Goal: Use online tool/utility: Utilize a website feature to perform a specific function

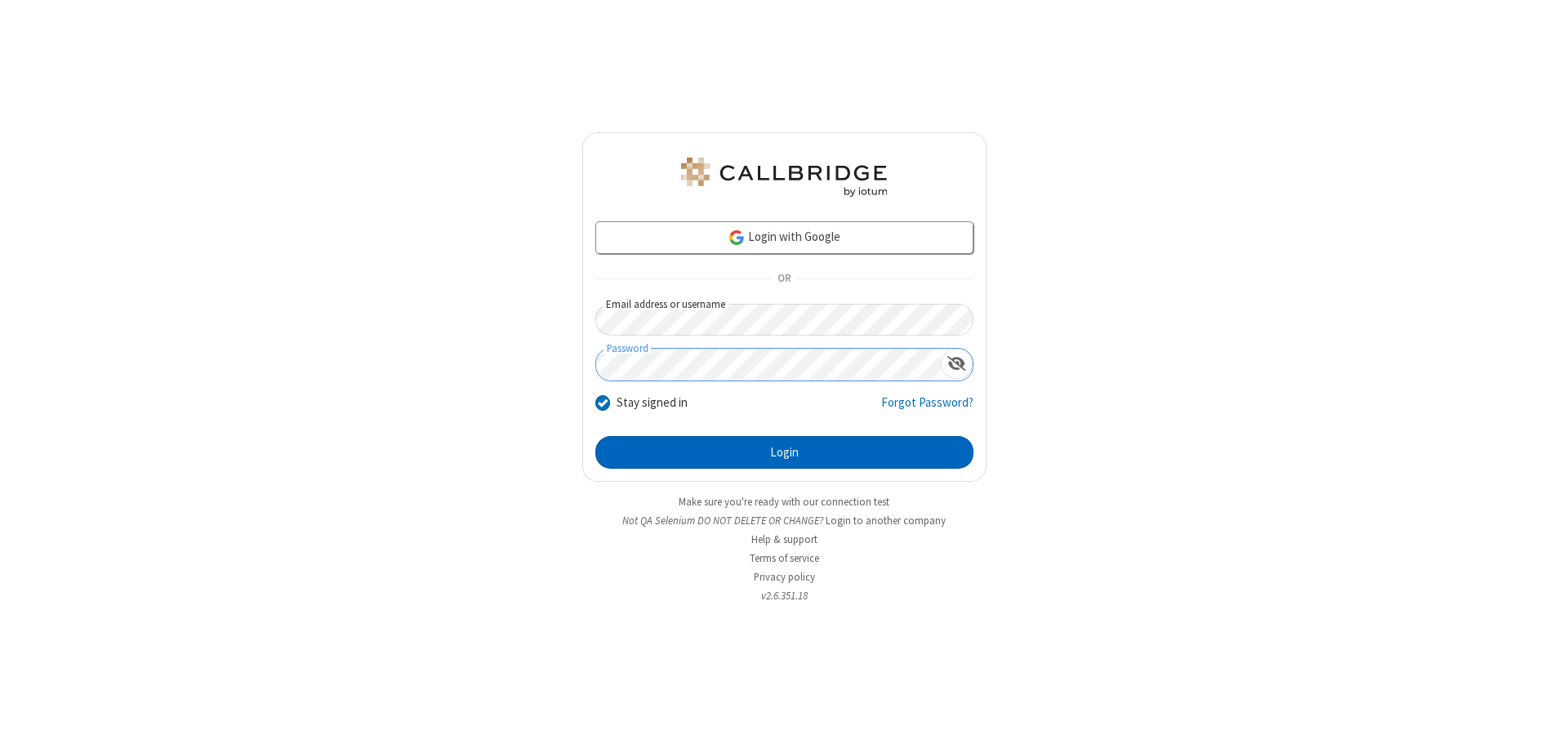
click at [784, 452] on button "Login" at bounding box center [784, 452] width 378 height 32
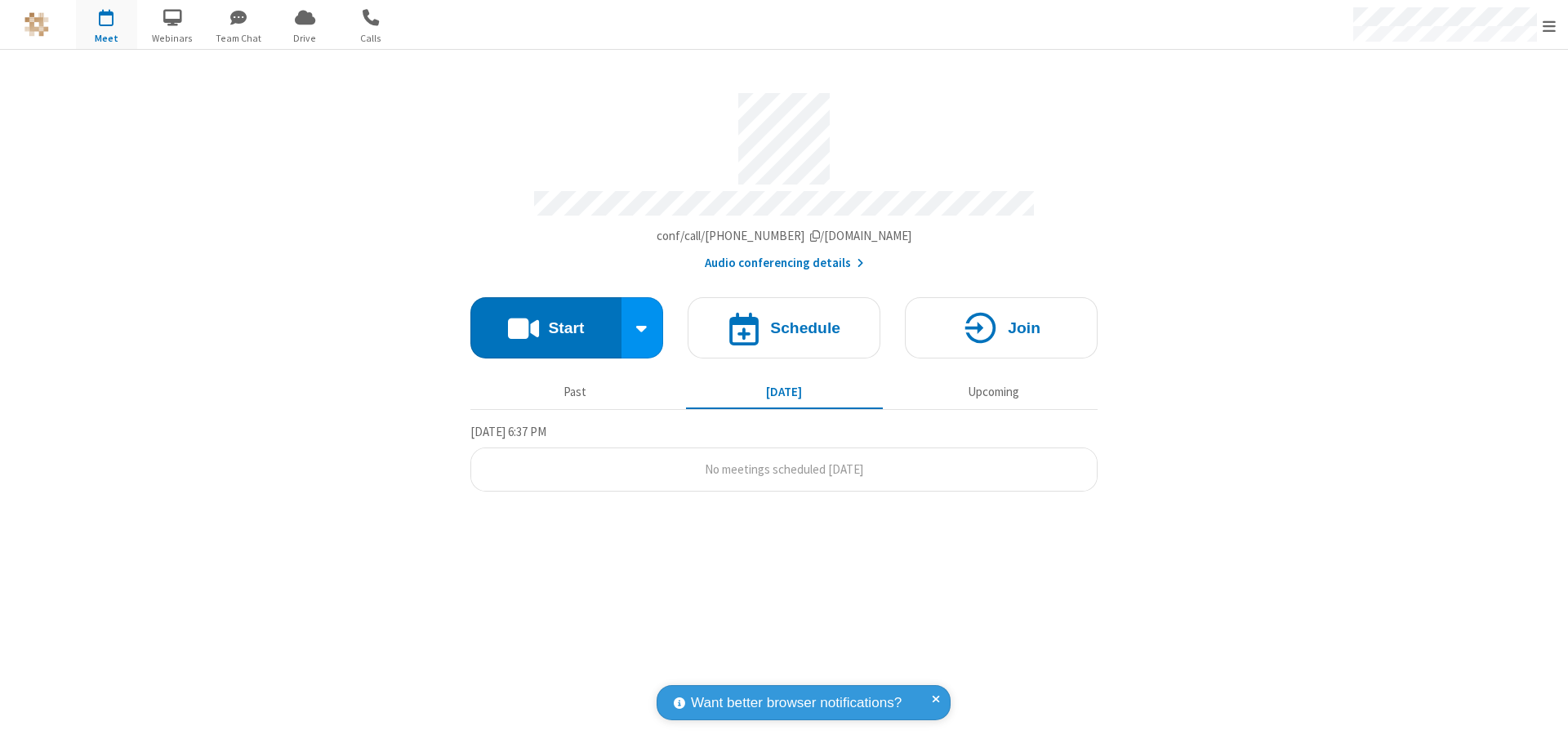
click at [546, 320] on button "Start" at bounding box center [546, 328] width 151 height 61
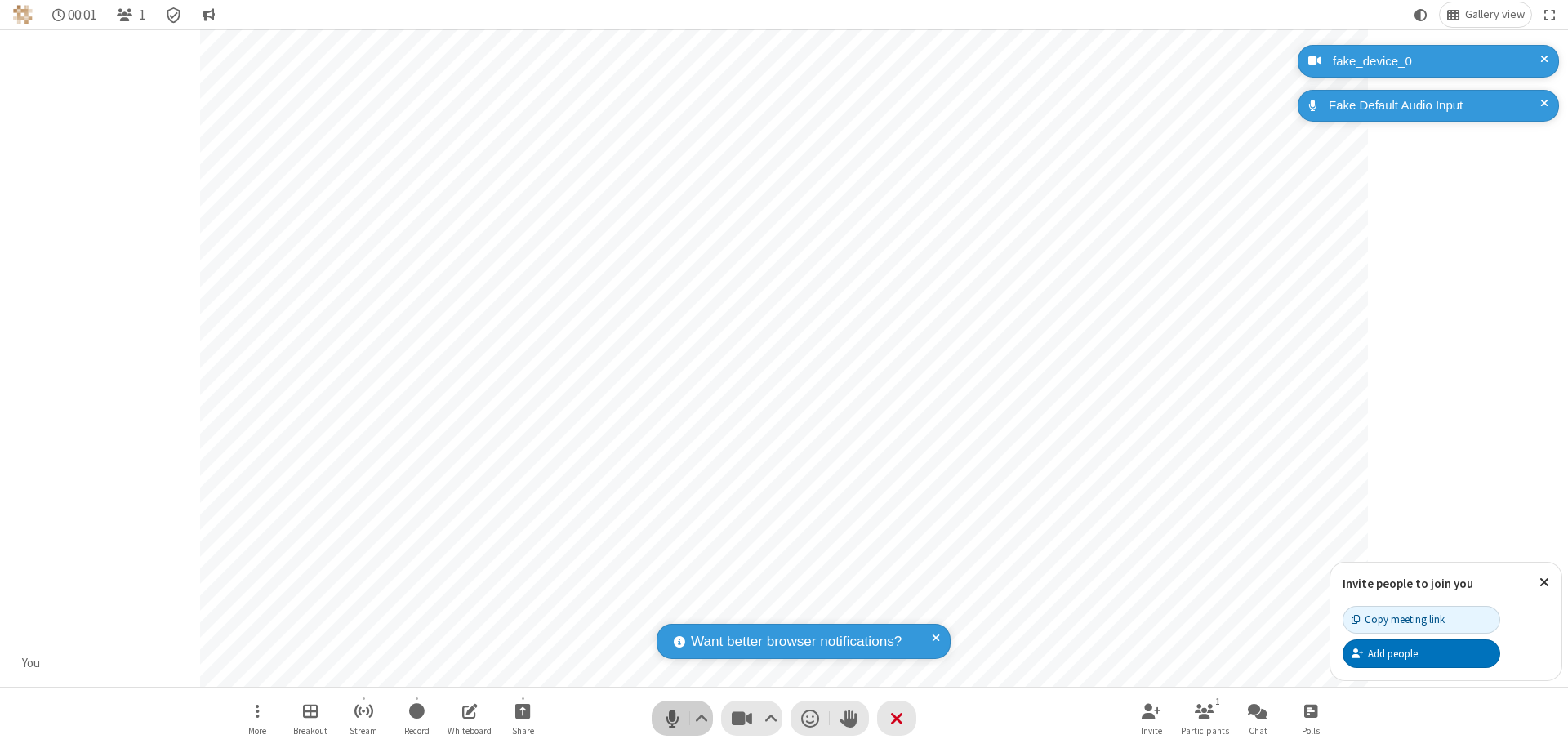
click at [672, 717] on span "Mute (⌘+Shift+A)" at bounding box center [672, 717] width 25 height 24
click at [672, 717] on span "Unmute (⌘+Shift+A)" at bounding box center [672, 717] width 25 height 24
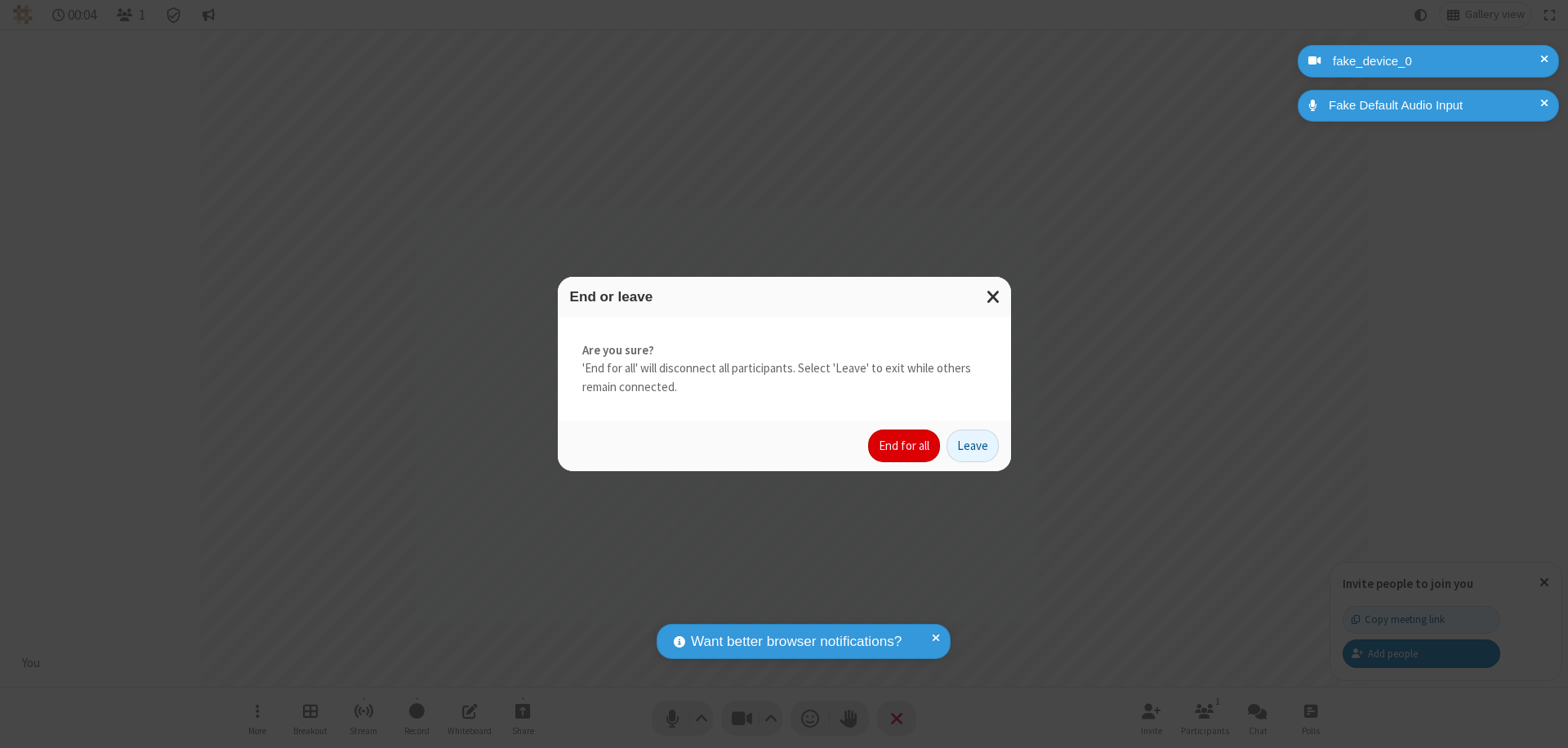
click at [905, 445] on button "End for all" at bounding box center [905, 445] width 72 height 32
